Goal: Find contact information: Find contact information

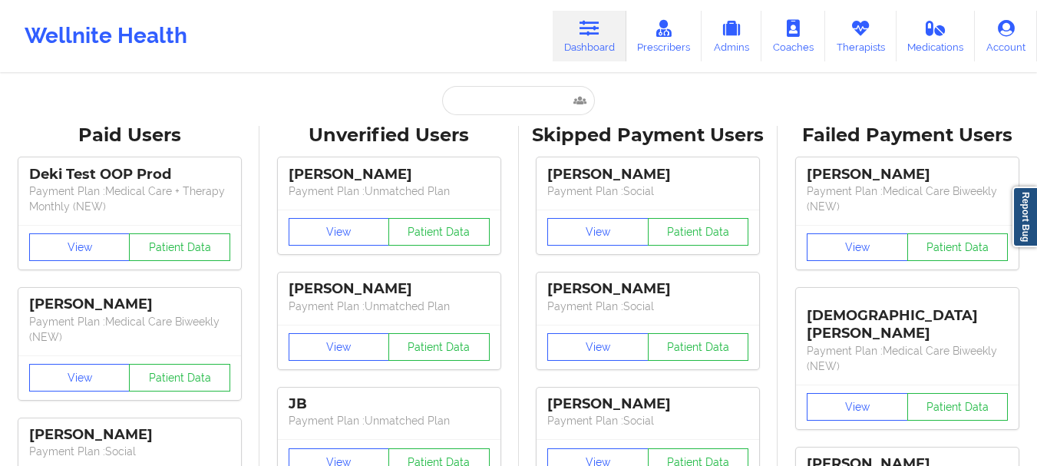
click at [495, 105] on input "text" at bounding box center [518, 100] width 152 height 29
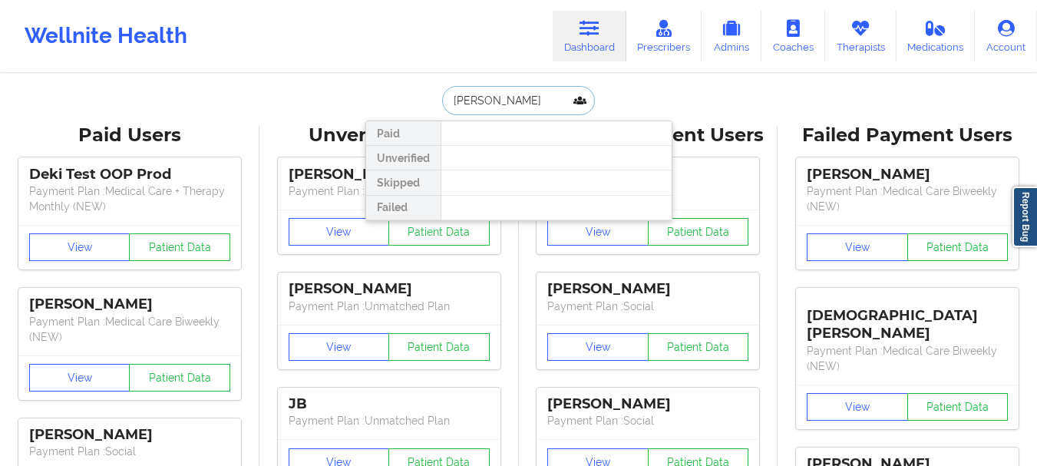
type input "[PERSON_NAME]"
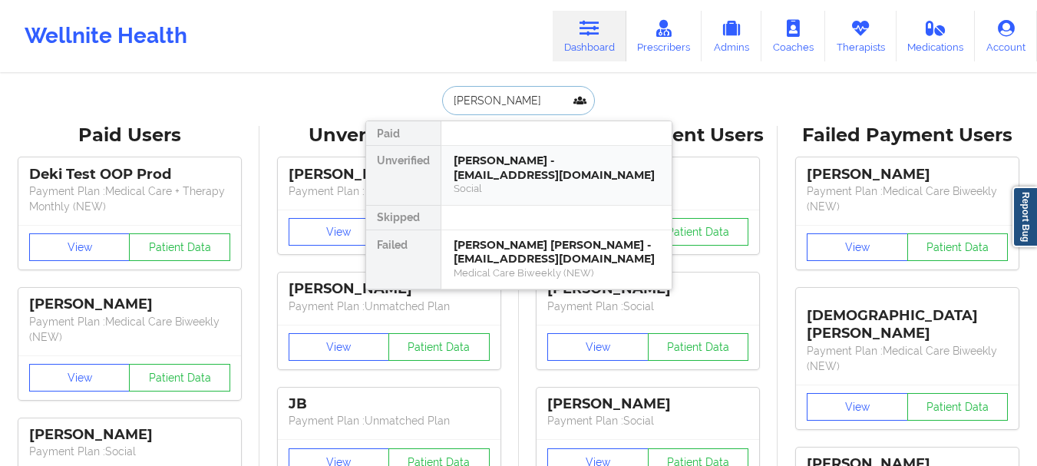
click at [515, 175] on div "[PERSON_NAME] - [EMAIL_ADDRESS][DOMAIN_NAME]" at bounding box center [557, 168] width 206 height 28
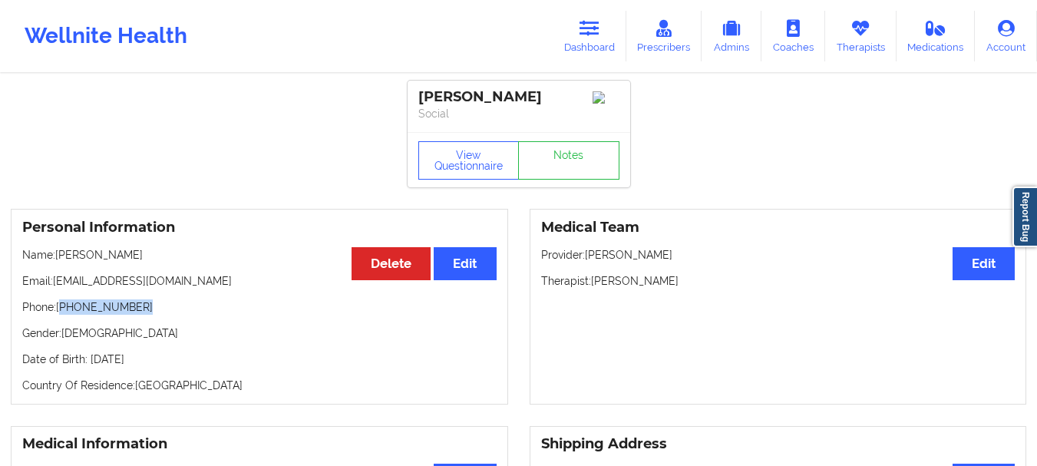
drag, startPoint x: 137, startPoint y: 310, endPoint x: 65, endPoint y: 319, distance: 72.8
click at [65, 315] on p "Phone: [PHONE_NUMBER]" at bounding box center [259, 306] width 475 height 15
click at [70, 315] on p "Phone: [PHONE_NUMBER]" at bounding box center [259, 306] width 475 height 15
drag, startPoint x: 69, startPoint y: 316, endPoint x: 122, endPoint y: 312, distance: 53.1
click at [122, 312] on p "Phone: [PHONE_NUMBER]" at bounding box center [259, 306] width 475 height 15
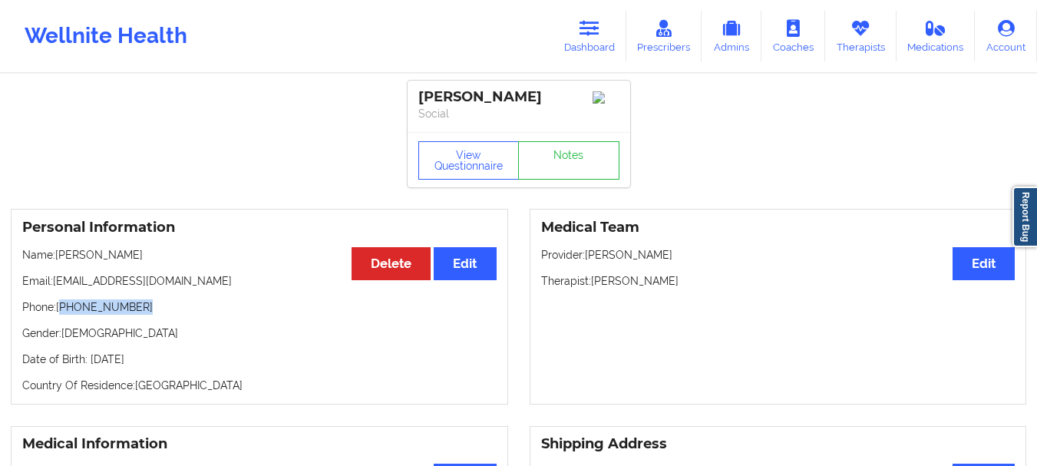
click at [122, 312] on p "Phone: [PHONE_NUMBER]" at bounding box center [259, 306] width 475 height 15
drag, startPoint x: 140, startPoint y: 311, endPoint x: 68, endPoint y: 314, distance: 72.2
click at [68, 314] on p "Phone: [PHONE_NUMBER]" at bounding box center [259, 306] width 475 height 15
copy p "[PHONE_NUMBER]"
drag, startPoint x: 178, startPoint y: 287, endPoint x: 55, endPoint y: 287, distance: 122.9
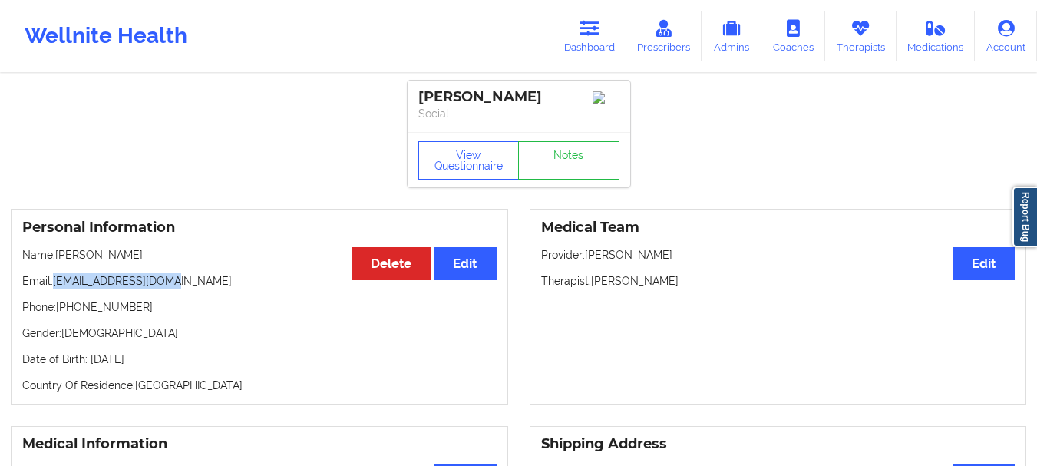
click at [55, 287] on p "Email: [EMAIL_ADDRESS][DOMAIN_NAME]" at bounding box center [259, 280] width 475 height 15
copy p "[EMAIL_ADDRESS][DOMAIN_NAME]"
click at [568, 31] on link "Dashboard" at bounding box center [590, 36] width 74 height 51
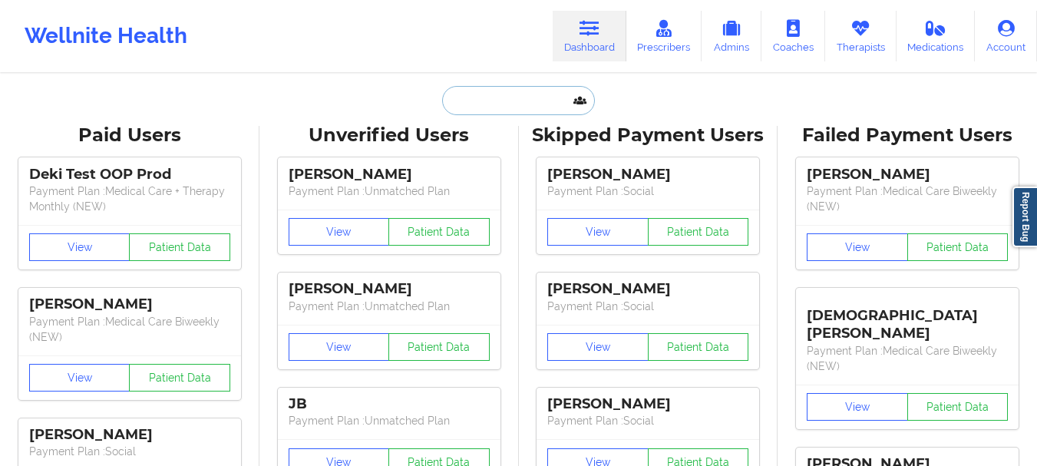
click at [506, 111] on input "text" at bounding box center [518, 100] width 152 height 29
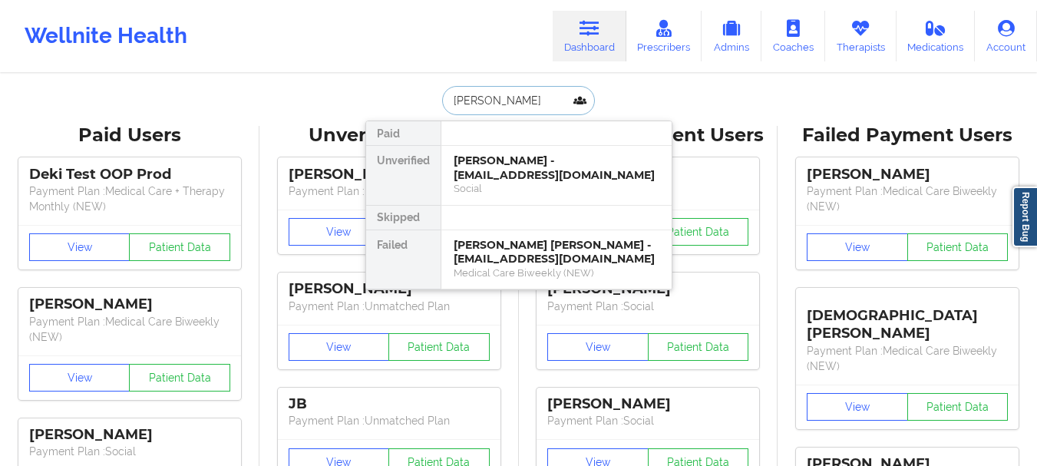
type input "[PERSON_NAME]"
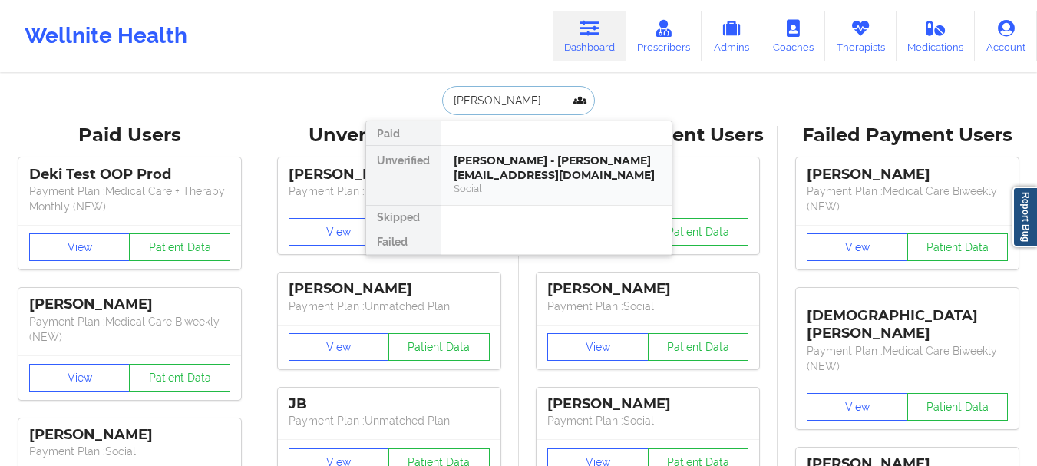
click at [497, 165] on div "[PERSON_NAME] - [PERSON_NAME][EMAIL_ADDRESS][DOMAIN_NAME]" at bounding box center [557, 168] width 206 height 28
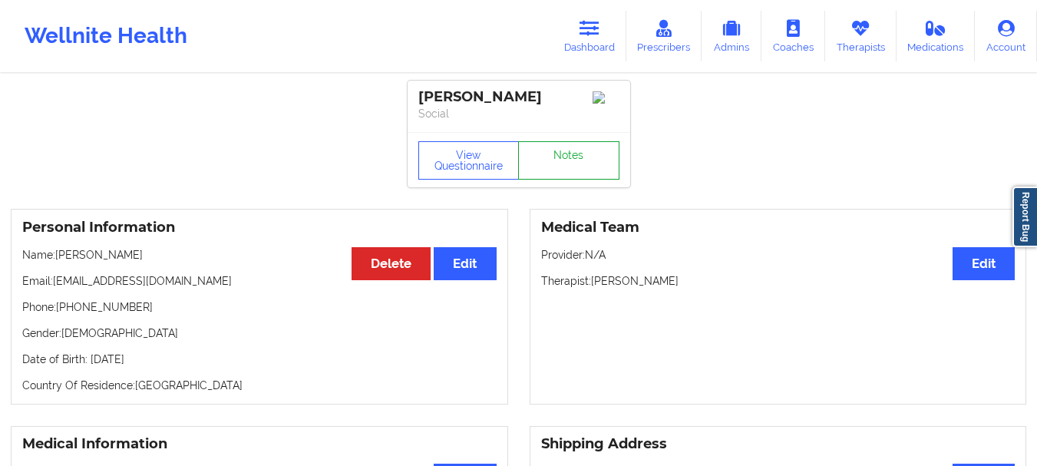
click at [549, 157] on link "Notes" at bounding box center [568, 160] width 101 height 38
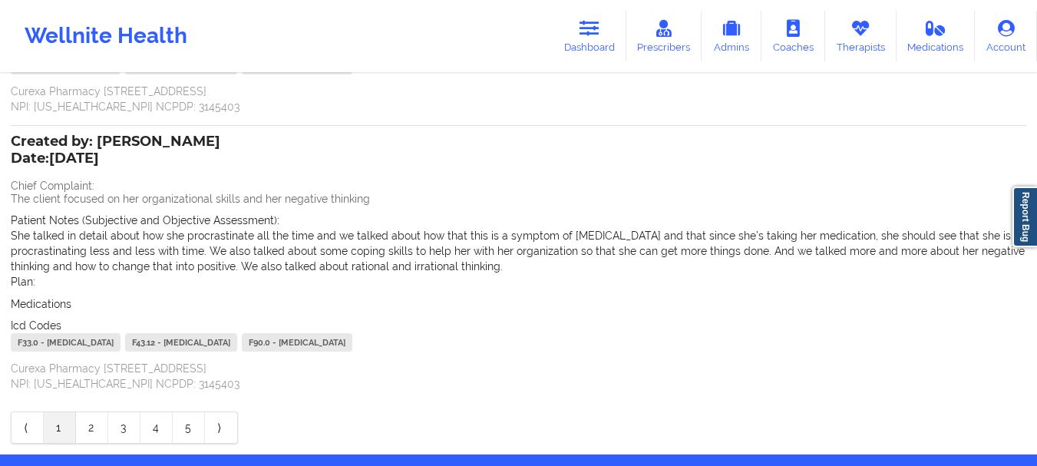
scroll to position [315, 0]
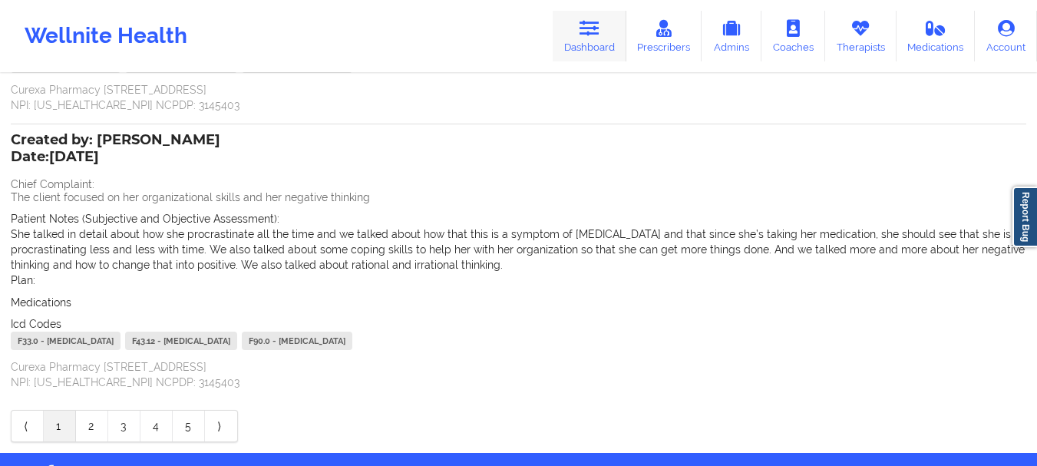
click at [583, 32] on icon at bounding box center [590, 28] width 20 height 17
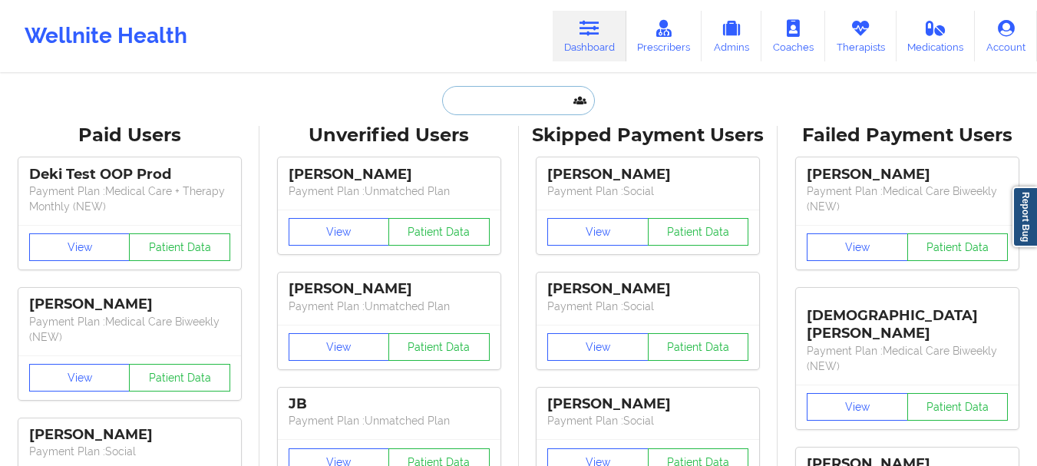
click at [498, 109] on input "text" at bounding box center [518, 100] width 152 height 29
paste input "[EMAIL_ADDRESS][DOMAIN_NAME]"
type input "[EMAIL_ADDRESS][DOMAIN_NAME]"
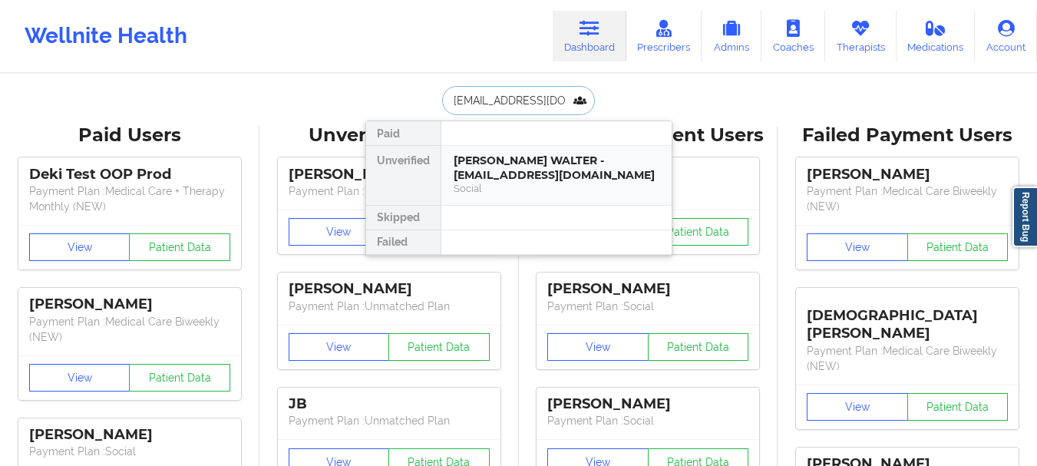
click at [544, 190] on div "Social" at bounding box center [557, 188] width 206 height 13
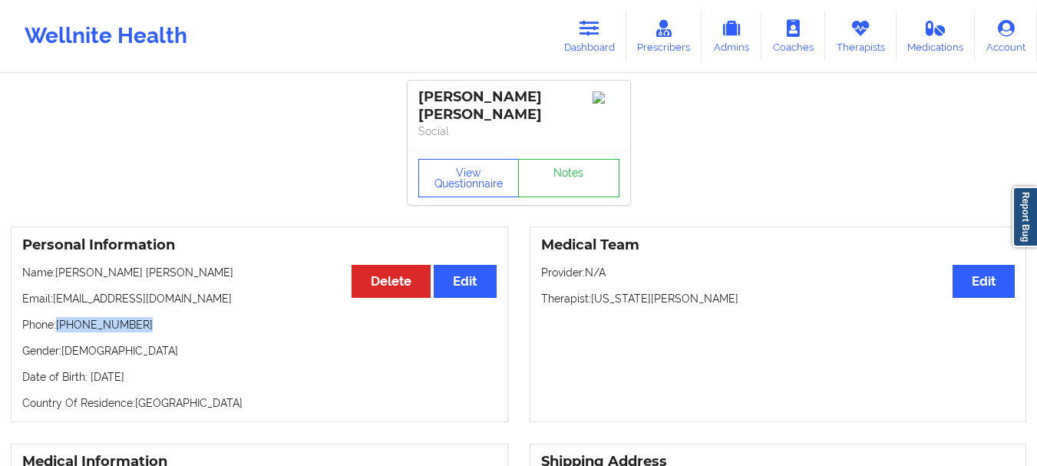
drag, startPoint x: 141, startPoint y: 323, endPoint x: 58, endPoint y: 323, distance: 83.7
click at [58, 323] on p "Phone: [PHONE_NUMBER]" at bounding box center [259, 324] width 475 height 15
copy p "[PHONE_NUMBER]"
click at [594, 56] on link "Dashboard" at bounding box center [590, 36] width 74 height 51
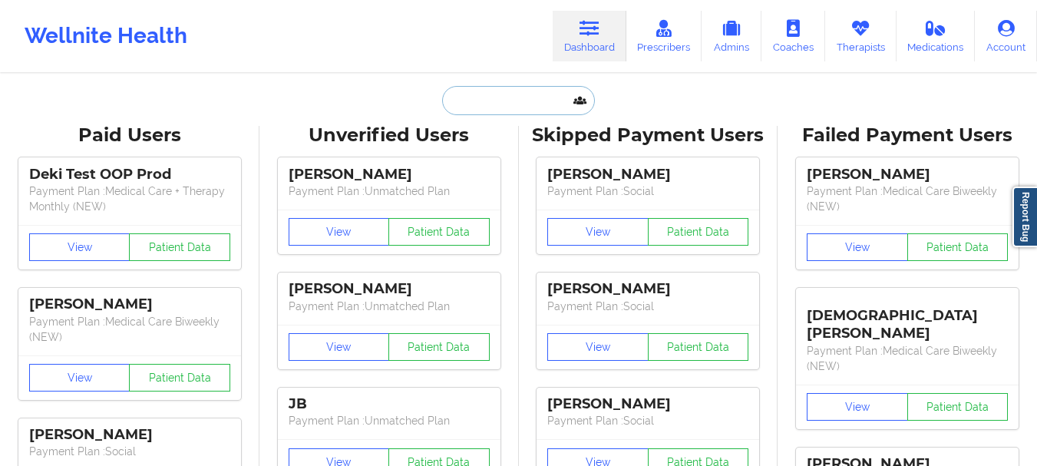
click at [497, 106] on input "text" at bounding box center [518, 100] width 152 height 29
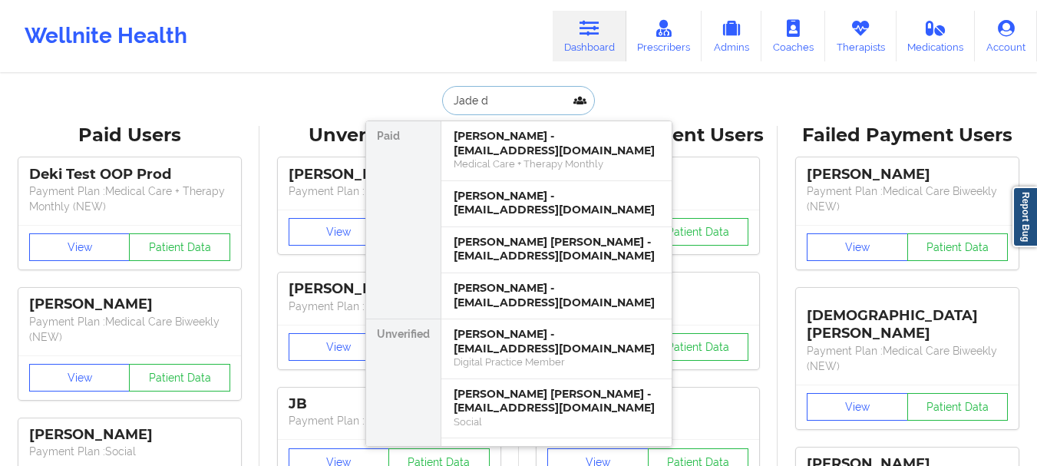
type input "Jade do"
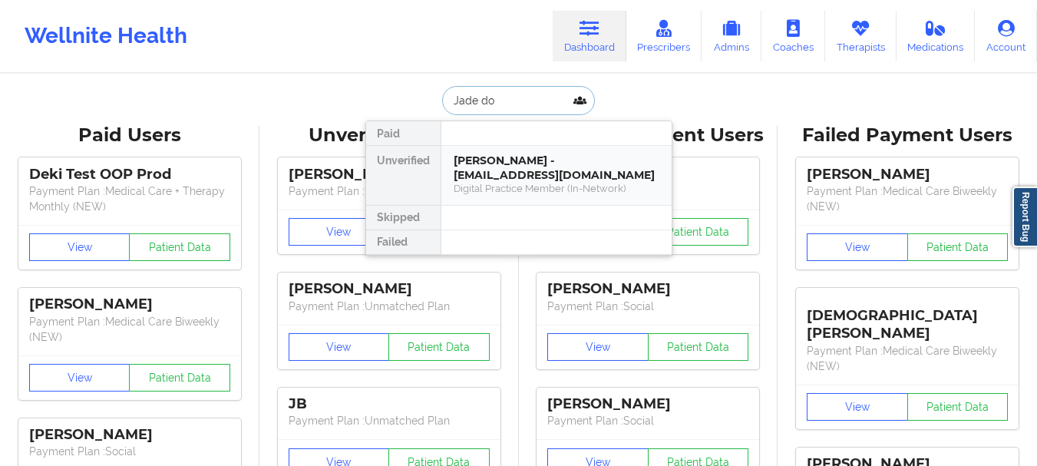
click at [554, 182] on div "[PERSON_NAME] - [EMAIL_ADDRESS][DOMAIN_NAME] Digital Practice Member (In-Networ…" at bounding box center [557, 175] width 230 height 59
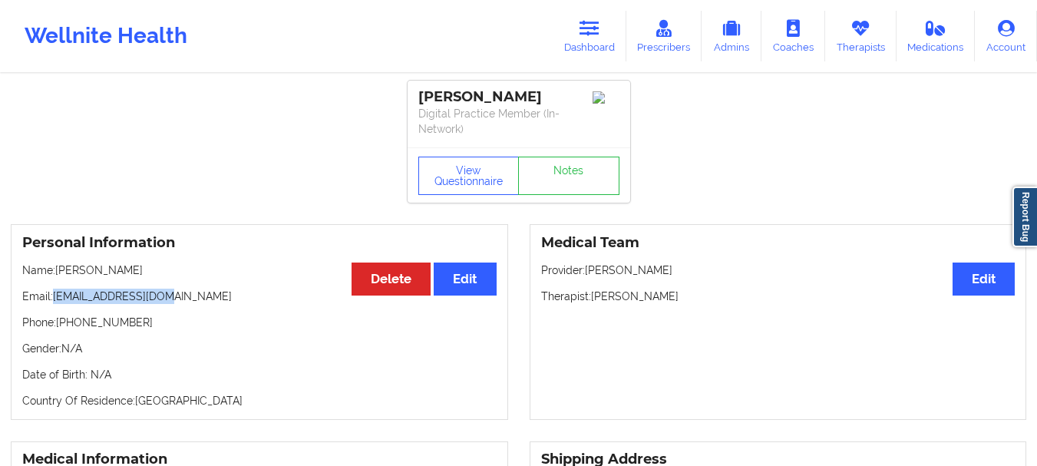
drag, startPoint x: 175, startPoint y: 298, endPoint x: 54, endPoint y: 299, distance: 121.3
click at [54, 299] on p "Email: [EMAIL_ADDRESS][DOMAIN_NAME]" at bounding box center [259, 296] width 475 height 15
drag, startPoint x: 77, startPoint y: 297, endPoint x: 108, endPoint y: 344, distance: 56.0
click at [108, 344] on p "Gender: N/A" at bounding box center [259, 348] width 475 height 15
drag, startPoint x: 124, startPoint y: 324, endPoint x: 57, endPoint y: 323, distance: 66.8
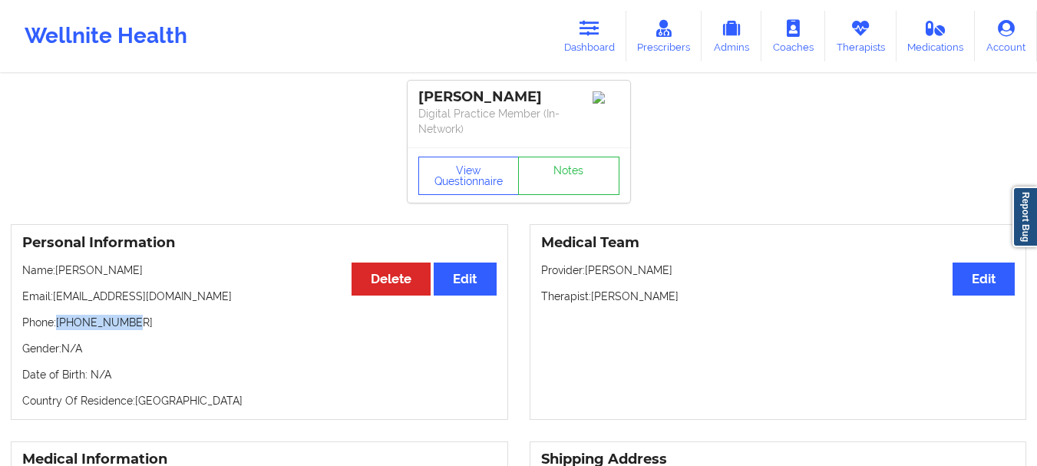
click at [57, 323] on p "Phone: [PHONE_NUMBER]" at bounding box center [259, 322] width 475 height 15
copy p "[PHONE_NUMBER]"
